Goal: Navigation & Orientation: Find specific page/section

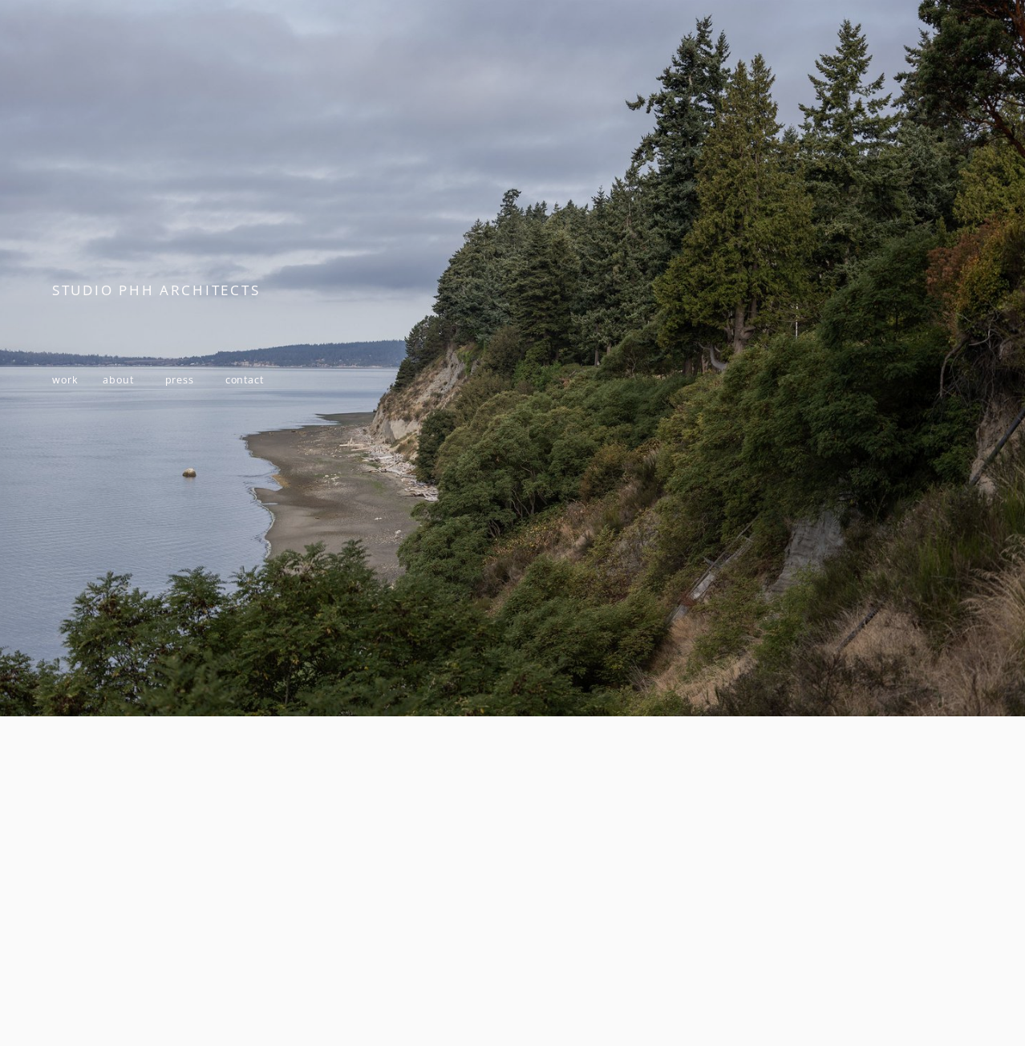
click at [239, 376] on span "contact" at bounding box center [244, 380] width 38 height 14
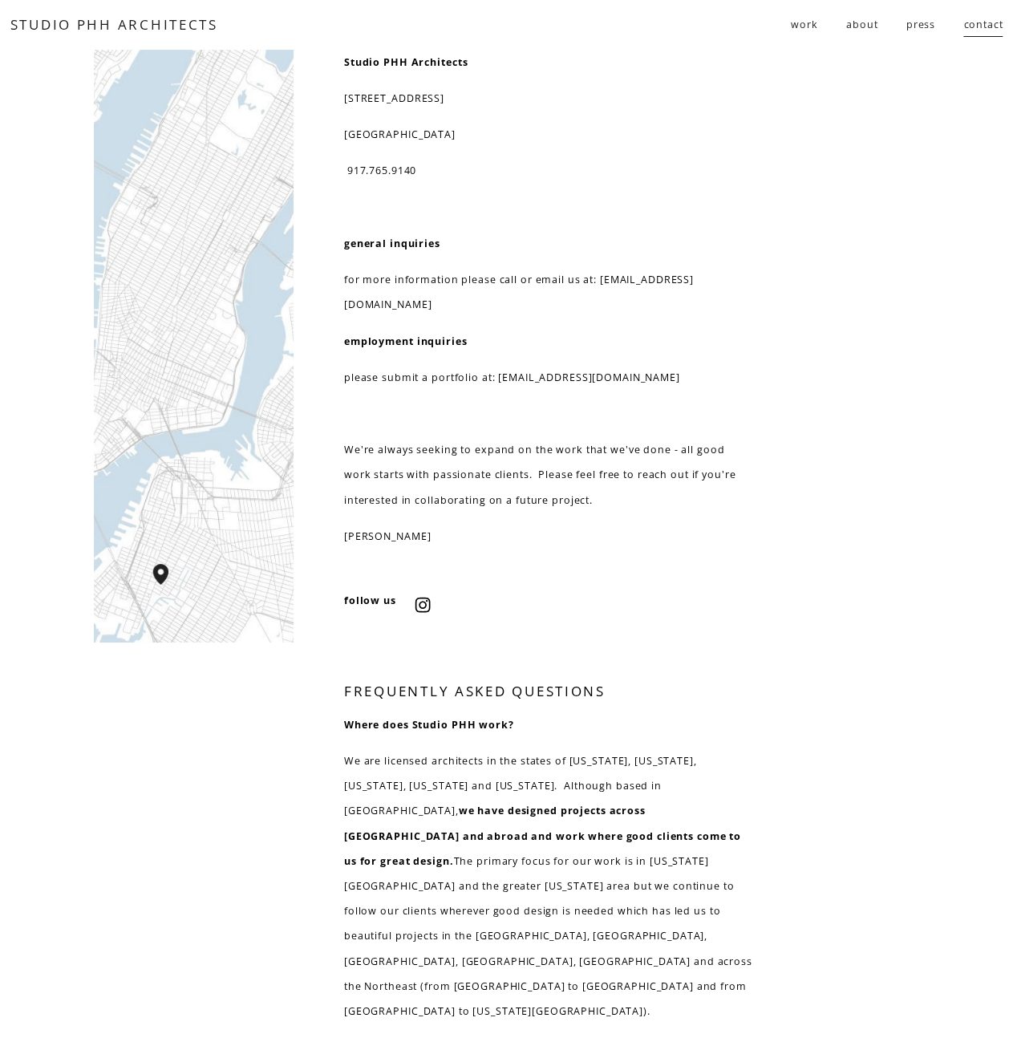
click at [864, 22] on link "about" at bounding box center [861, 24] width 31 height 27
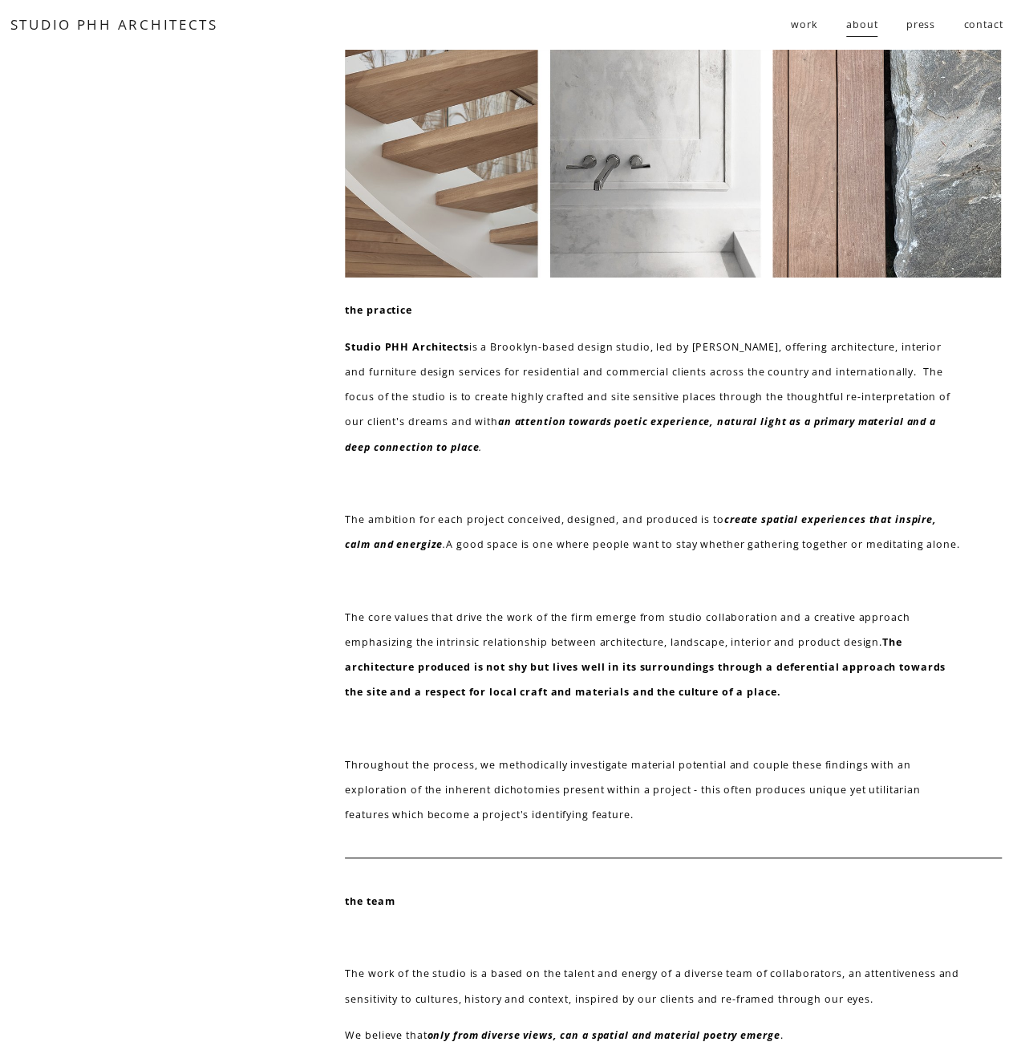
click at [796, 28] on span "work" at bounding box center [804, 24] width 27 height 25
click at [0, 0] on span "residential" at bounding box center [0, 0] width 0 height 0
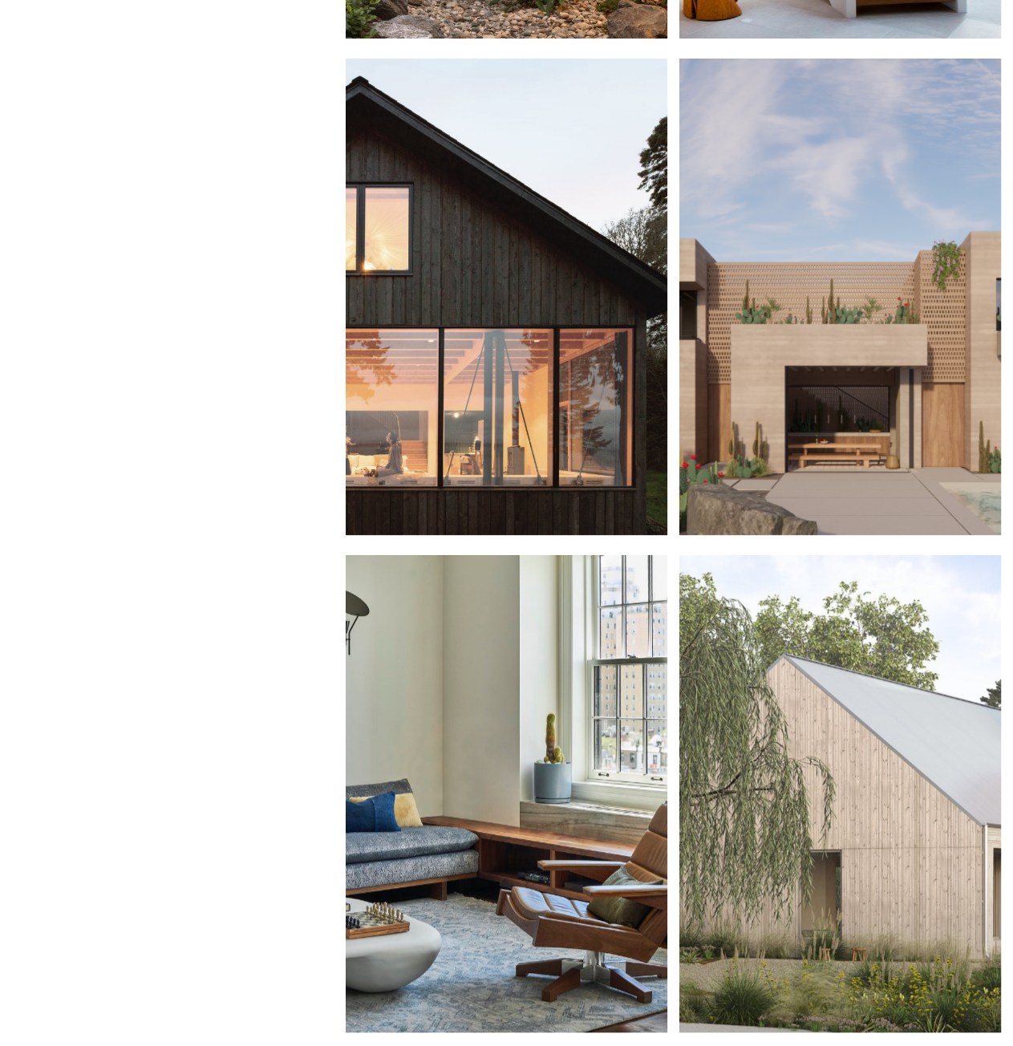
scroll to position [488, 0]
drag, startPoint x: 789, startPoint y: 363, endPoint x: 808, endPoint y: 309, distance: 57.8
click at [808, 309] on div at bounding box center [840, 297] width 322 height 476
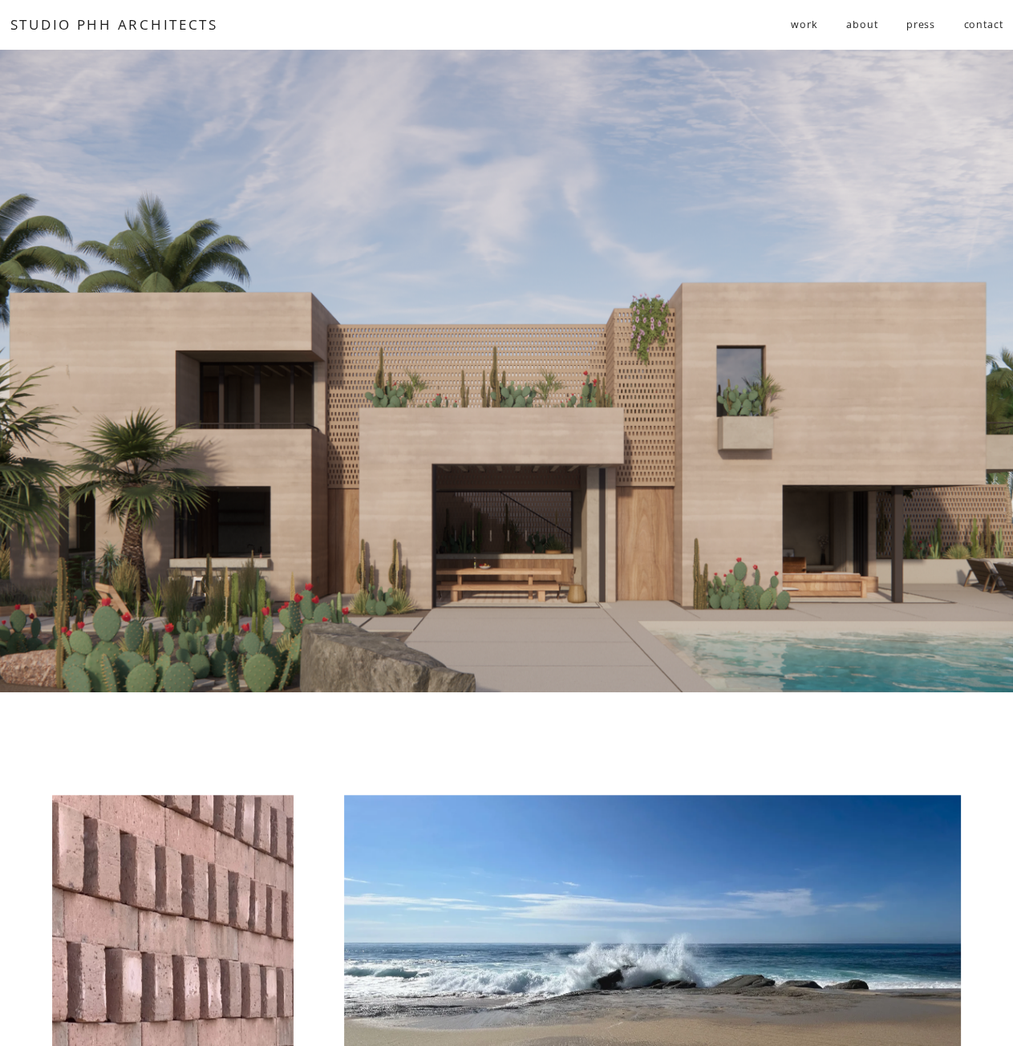
click at [865, 27] on link "about" at bounding box center [861, 24] width 31 height 27
